Goal: Navigation & Orientation: Find specific page/section

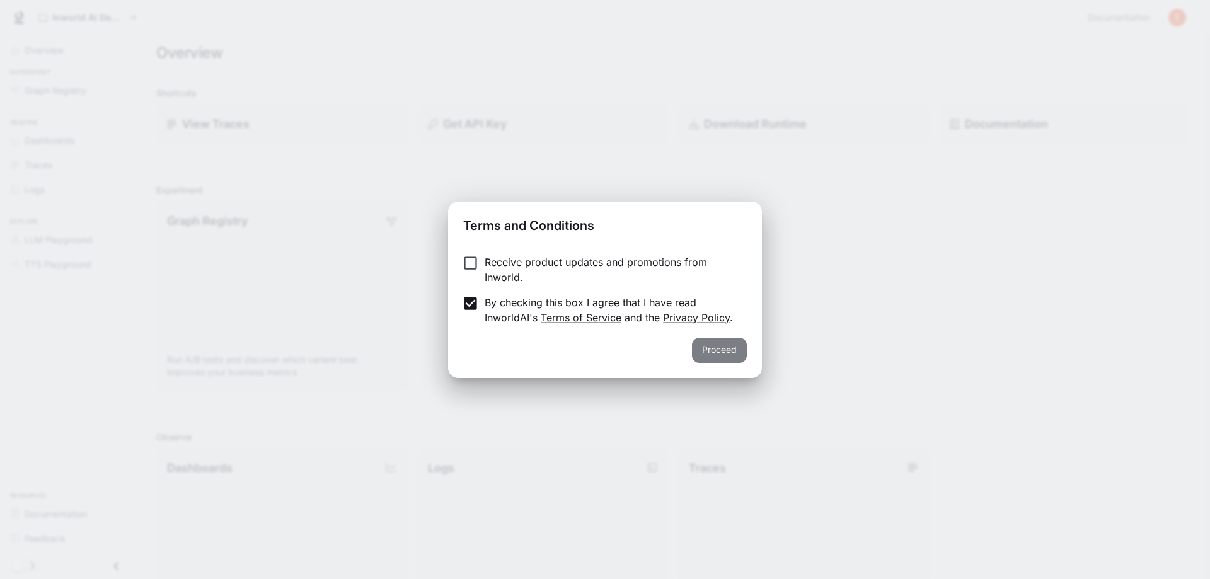
click at [700, 350] on button "Proceed" at bounding box center [719, 350] width 55 height 25
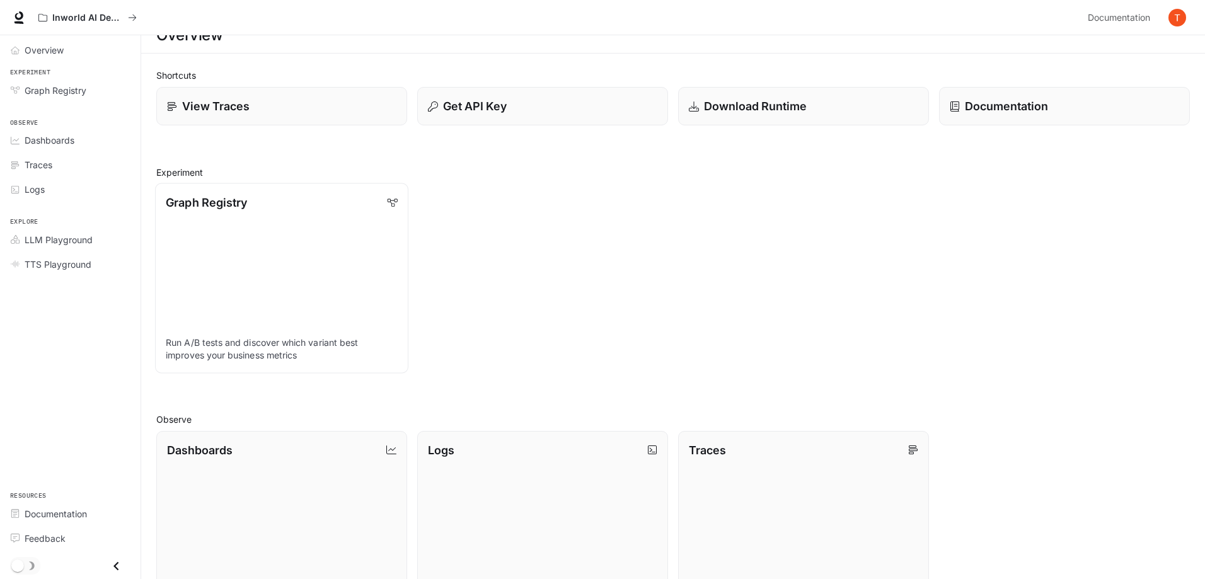
scroll to position [4, 0]
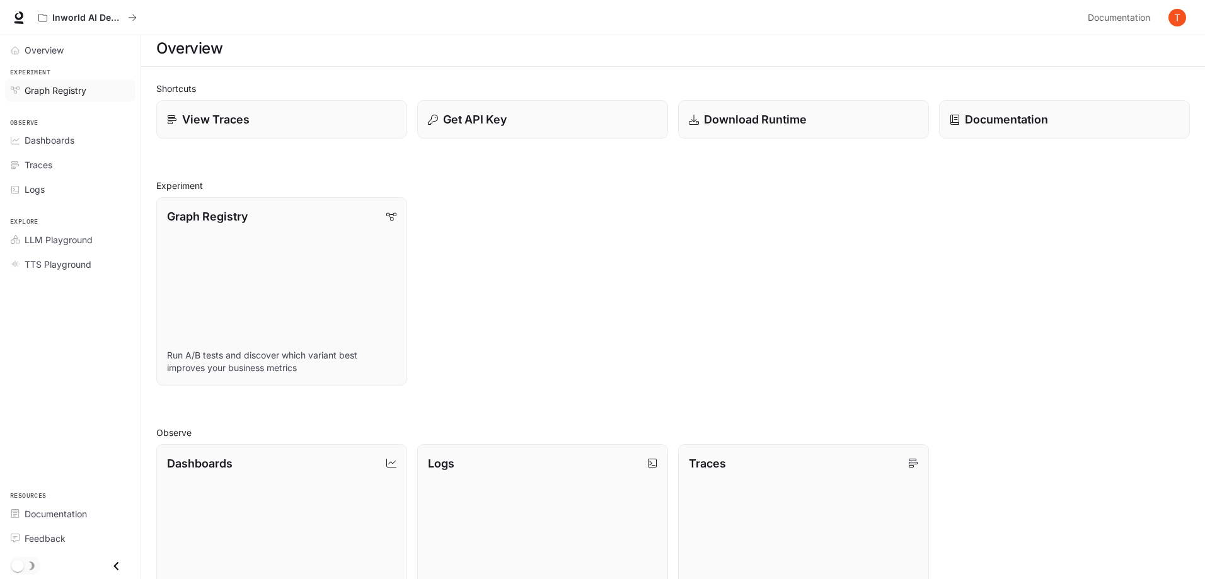
click at [84, 91] on span "Graph Registry" at bounding box center [56, 90] width 62 height 13
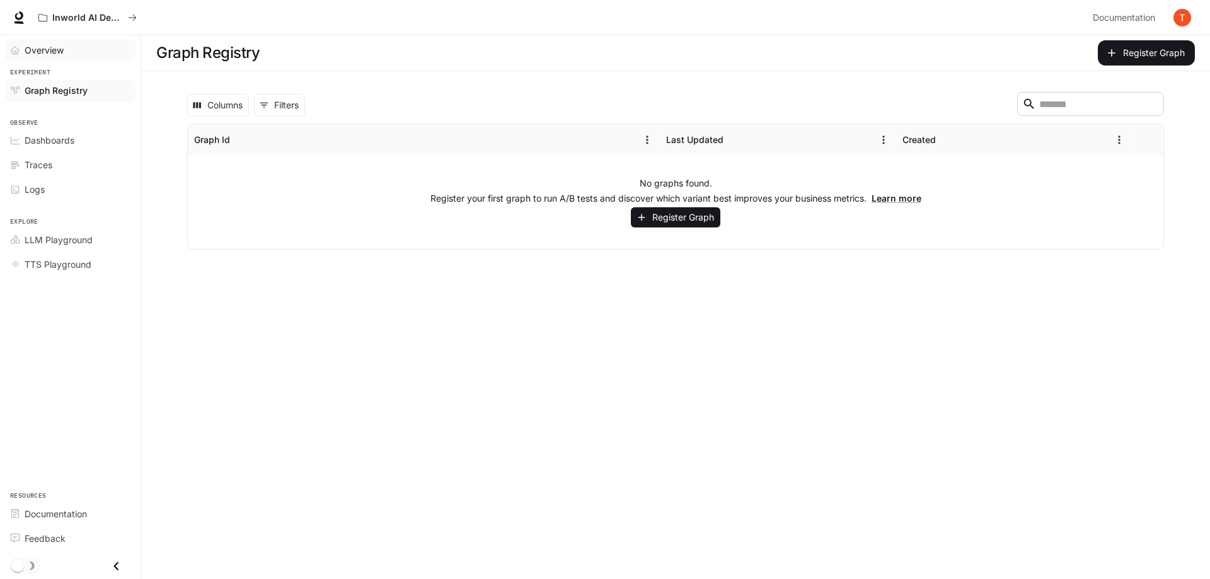
click at [57, 56] on span "Overview" at bounding box center [44, 49] width 39 height 13
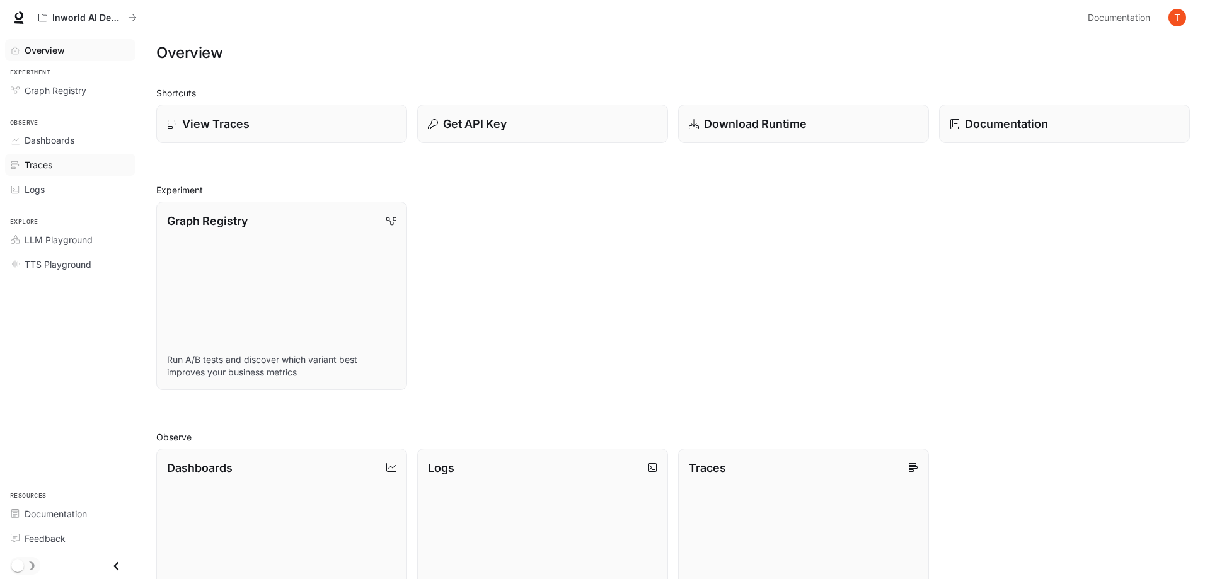
click at [50, 161] on span "Traces" at bounding box center [39, 164] width 28 height 13
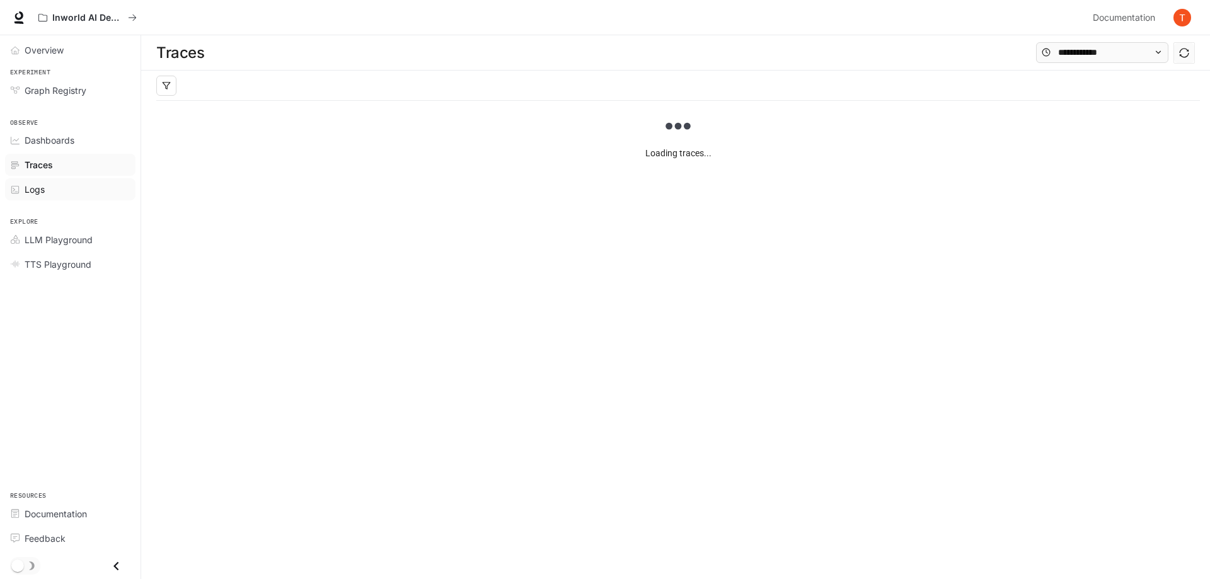
click at [52, 186] on div "Logs" at bounding box center [77, 189] width 105 height 13
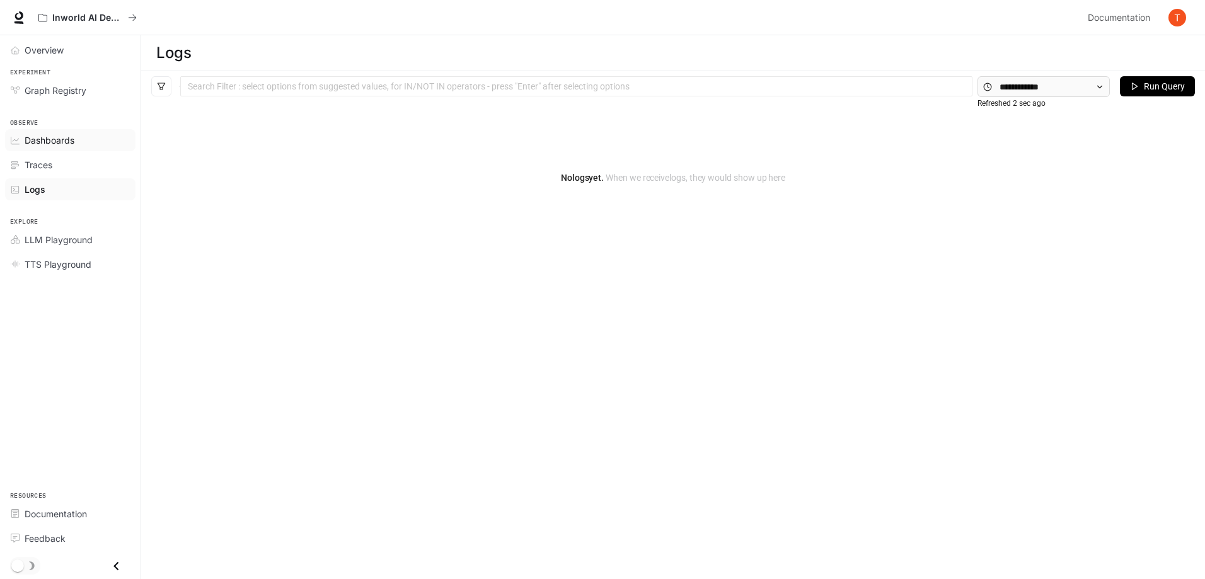
click at [54, 146] on span "Dashboards" at bounding box center [50, 140] width 50 height 13
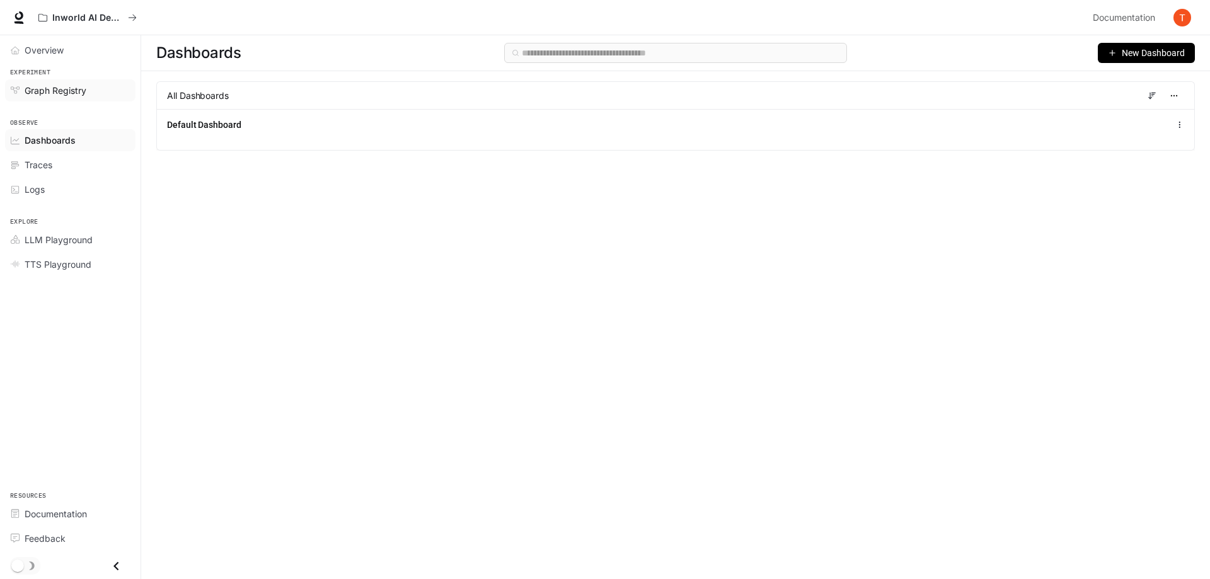
click at [64, 86] on span "Graph Registry" at bounding box center [56, 90] width 62 height 13
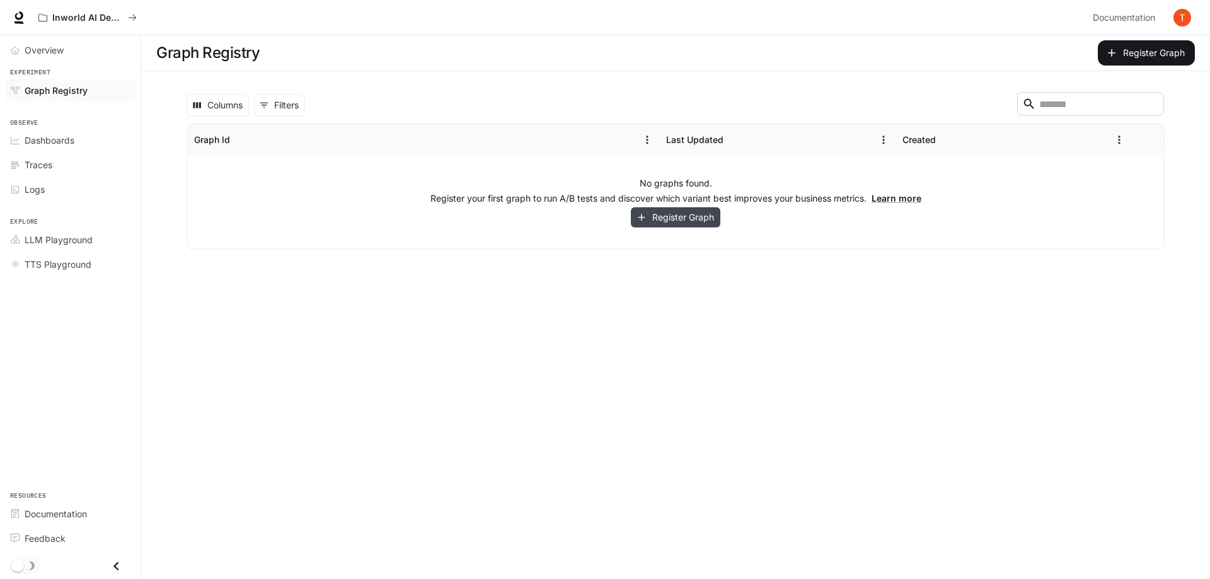
click at [677, 220] on button "Register Graph" at bounding box center [675, 217] width 89 height 21
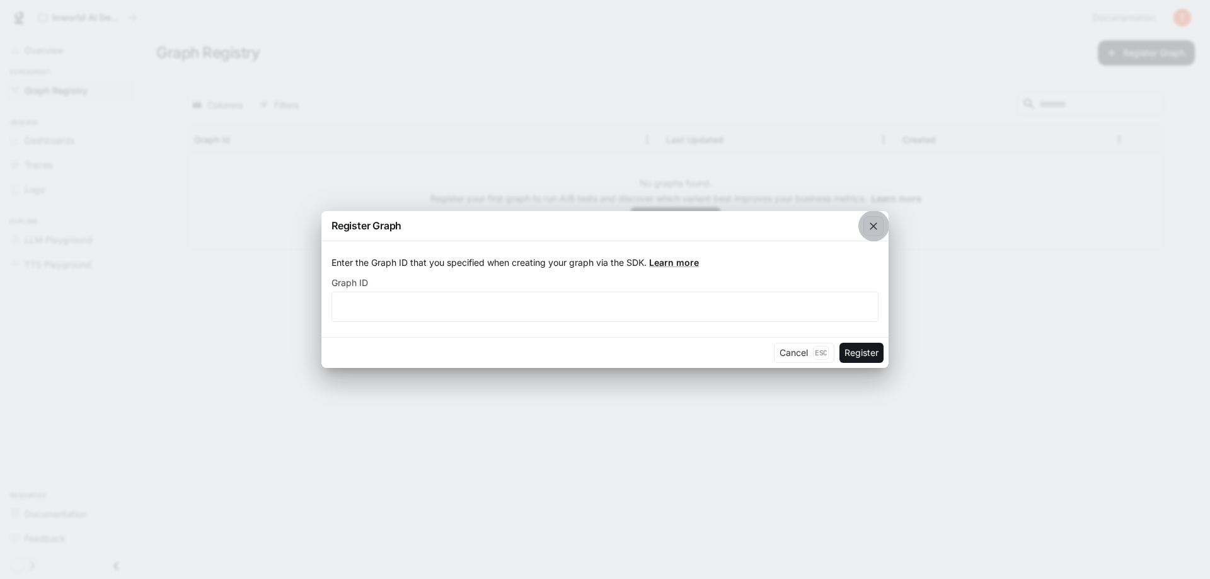
click at [878, 227] on icon "button" at bounding box center [873, 226] width 13 height 13
